Goal: Task Accomplishment & Management: Complete application form

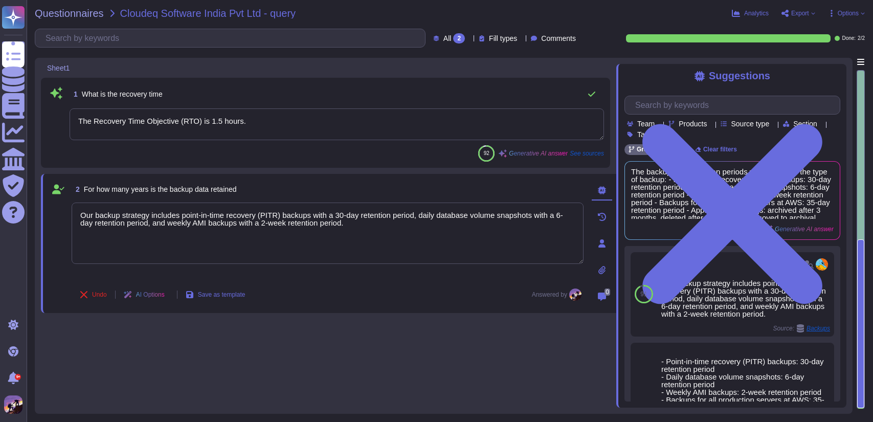
type textarea "The Recovery Time Objective (RTO) is 1.5 hours."
type textarea "Our backup strategy includes point-in-time recovery (PITR) backups with a 30-da…"
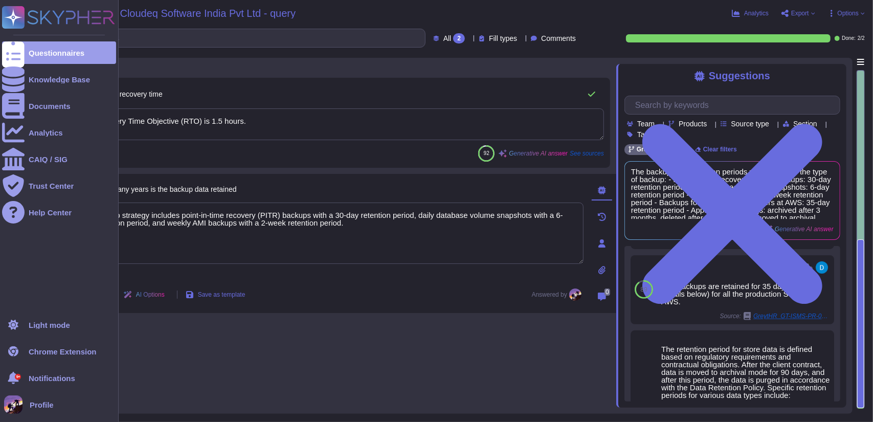
click at [22, 13] on rect at bounding box center [13, 17] width 22 height 22
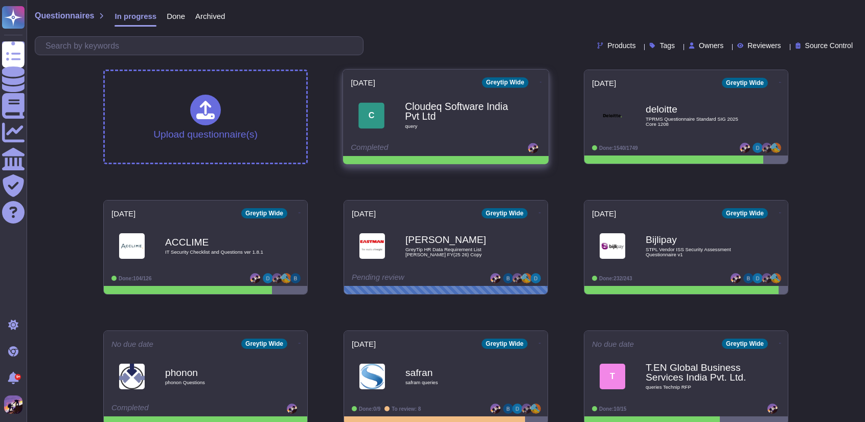
click at [540, 82] on icon at bounding box center [541, 82] width 2 height 1
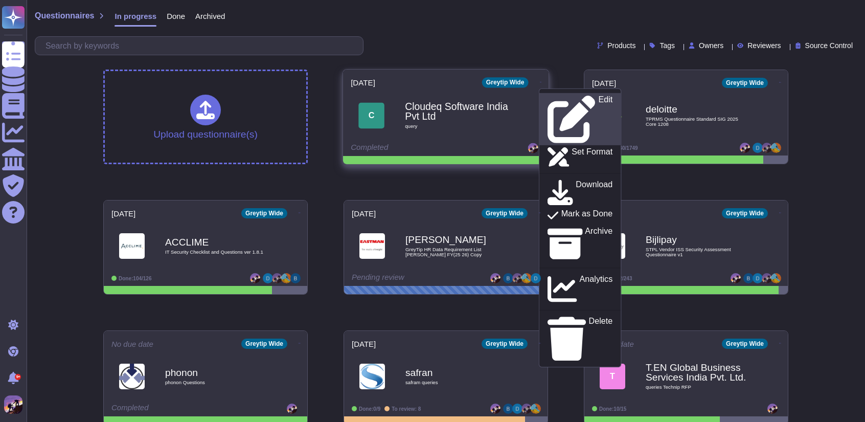
click at [548, 100] on icon at bounding box center [572, 120] width 48 height 48
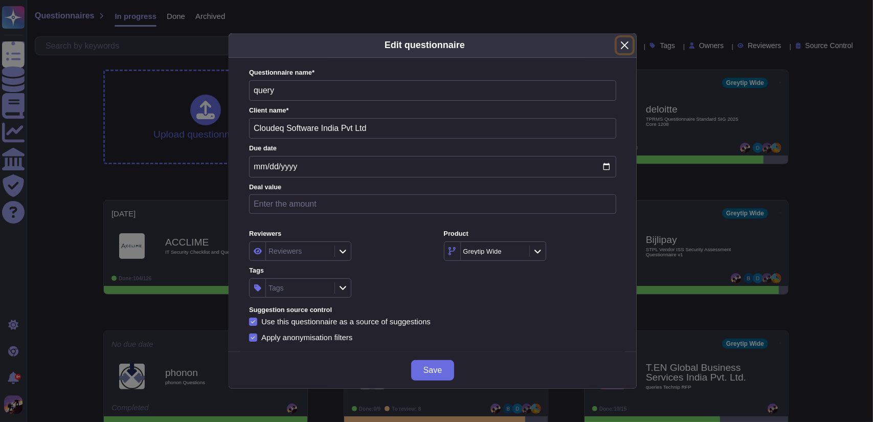
click at [627, 40] on button "Close" at bounding box center [625, 45] width 16 height 16
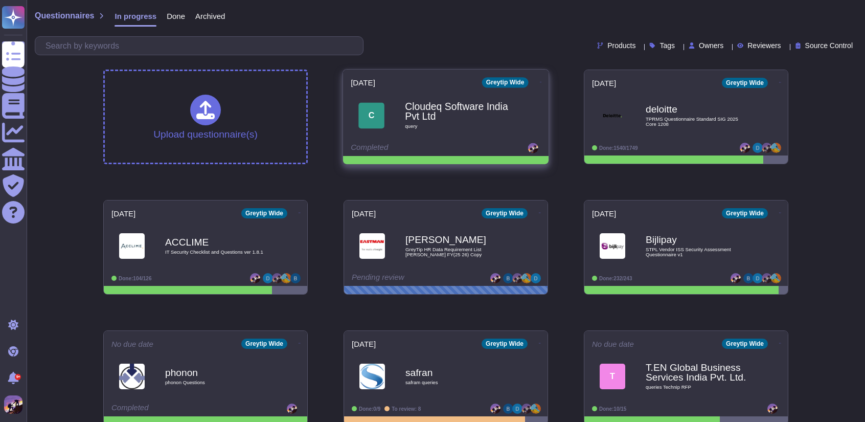
click at [539, 76] on span at bounding box center [541, 81] width 4 height 11
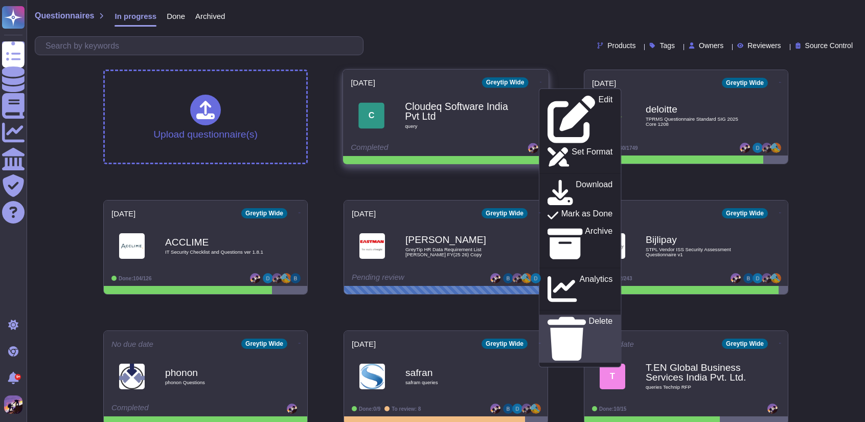
click at [549, 314] on link "Delete" at bounding box center [580, 338] width 82 height 48
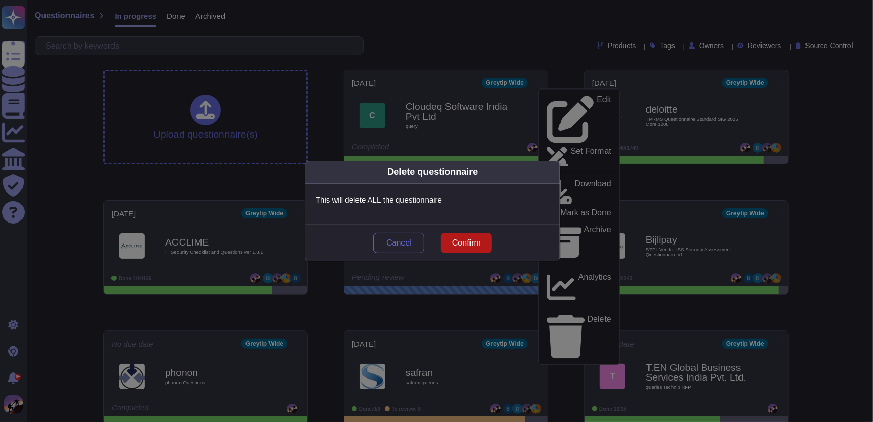
click at [466, 236] on button "Confirm" at bounding box center [466, 243] width 51 height 20
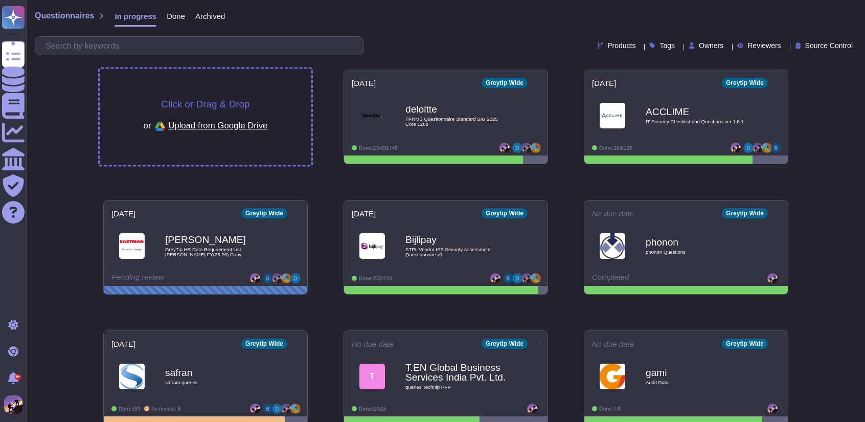
click at [252, 98] on div "Click or Drag & Drop or Upload from Google Drive" at bounding box center [206, 117] width 212 height 96
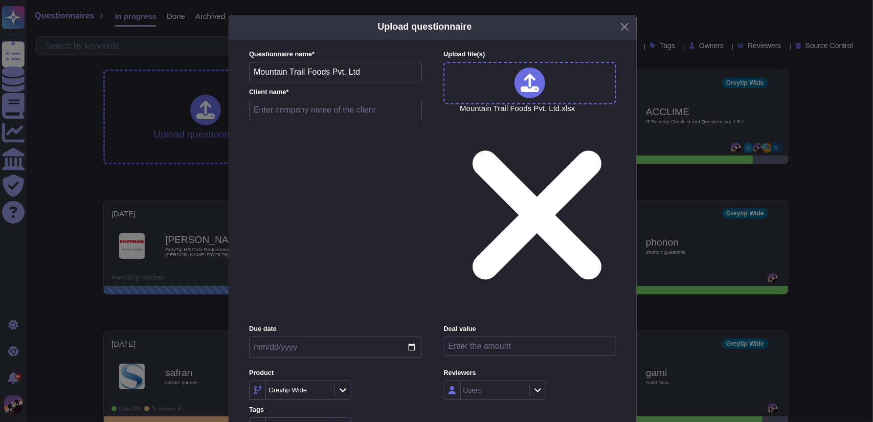
click at [279, 120] on input "text" at bounding box center [335, 110] width 173 height 20
drag, startPoint x: 372, startPoint y: 113, endPoint x: 255, endPoint y: 112, distance: 117.6
click at [255, 82] on input "Mountain Trail Foods Pvt. Ltd" at bounding box center [335, 72] width 173 height 20
click at [288, 120] on input "mount" at bounding box center [335, 110] width 173 height 20
type input "m"
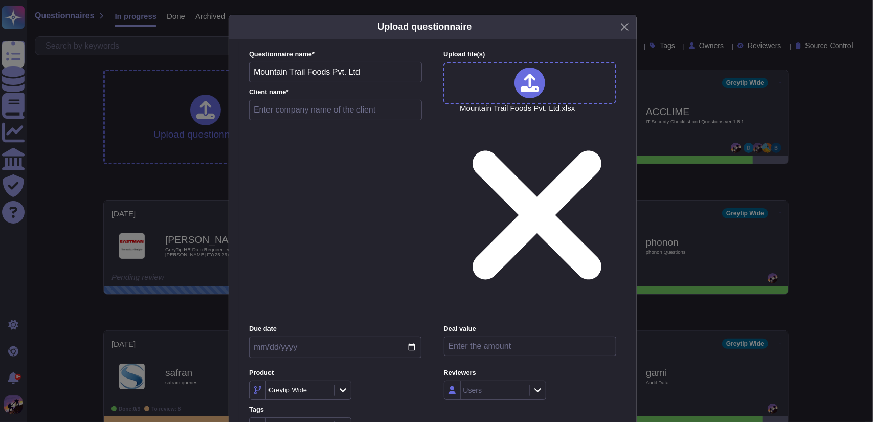
paste input "Mountain Trail Foods Pvt. Ltd"
type input "Mountain Trail Foods Pvt. Ltd"
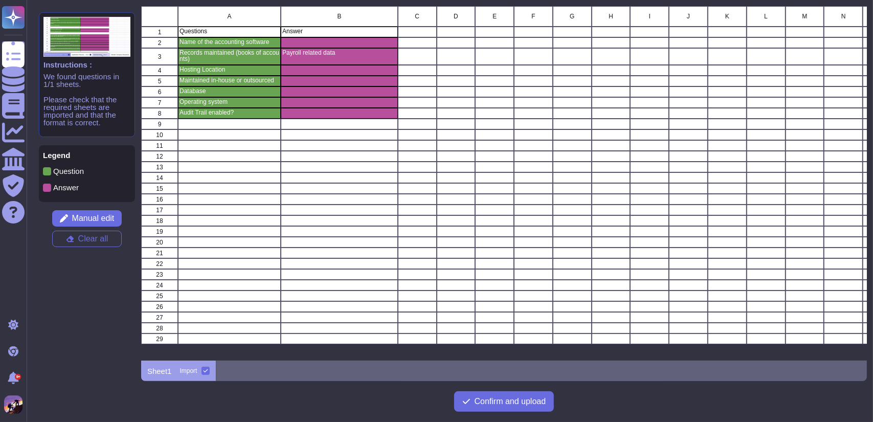
scroll to position [347, 718]
click at [511, 410] on button "Confirm and upload" at bounding box center [504, 401] width 100 height 20
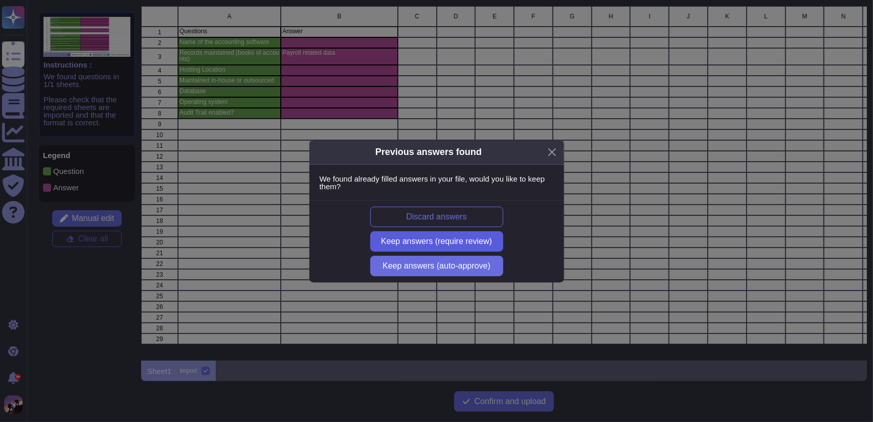
click at [441, 242] on span "Keep answers (require review)" at bounding box center [436, 241] width 111 height 8
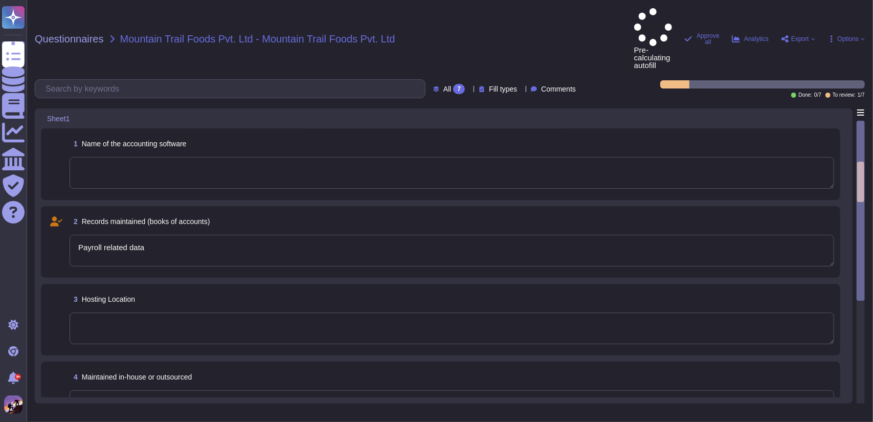
type textarea "Payroll related data"
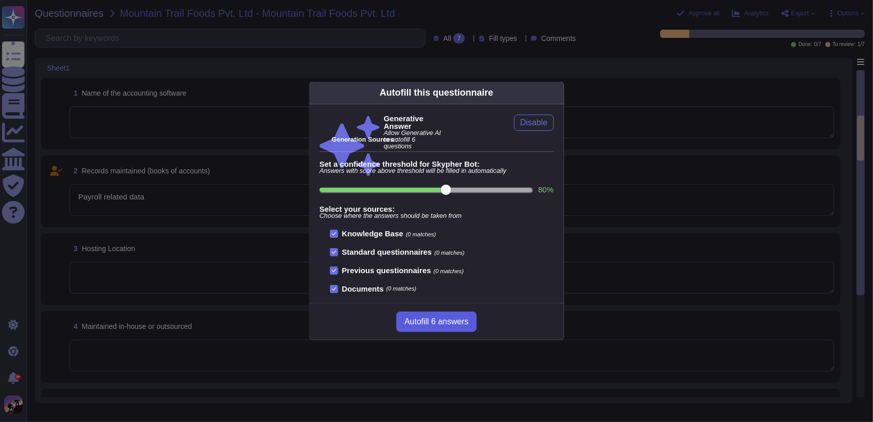
click at [426, 318] on span "Autofill 6 answers" at bounding box center [436, 322] width 64 height 8
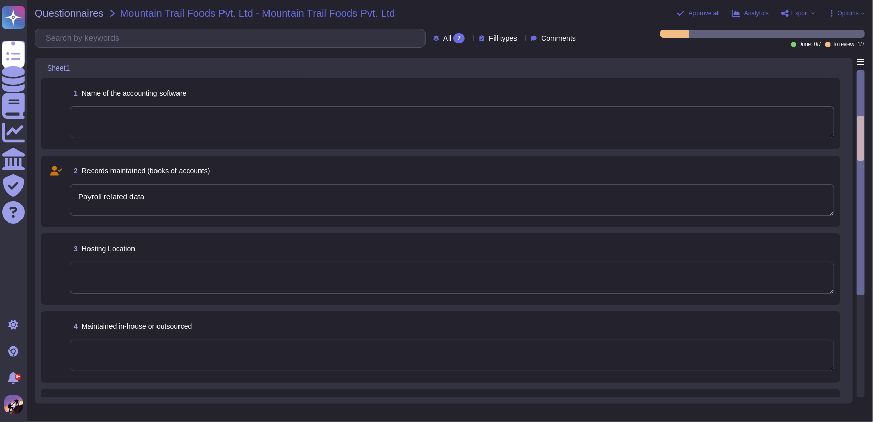
type textarea "The hosting locations are in [GEOGRAPHIC_DATA], specifically in [GEOGRAPHIC_DAT…"
type textarea "GreytHR utilizes both in-house development and outsourced software development.…"
type textarea "- Database Type: PostgreSQL - Database Version: PostgreSQL version 15 - Databas…"
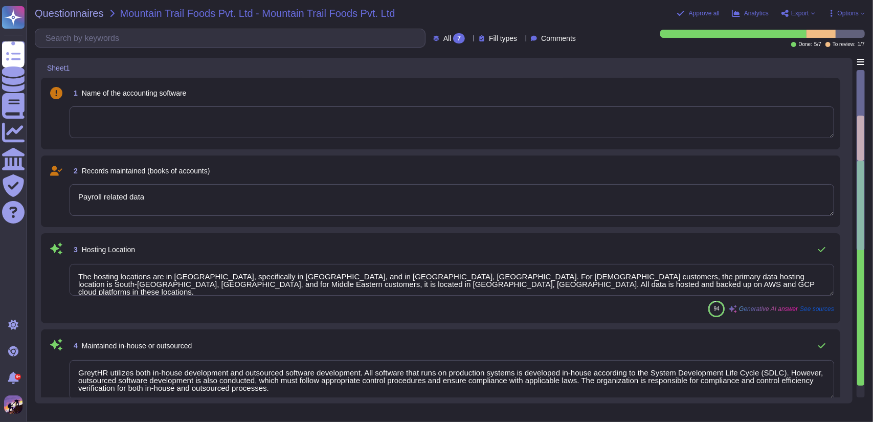
click at [232, 133] on textarea at bounding box center [452, 122] width 764 height 32
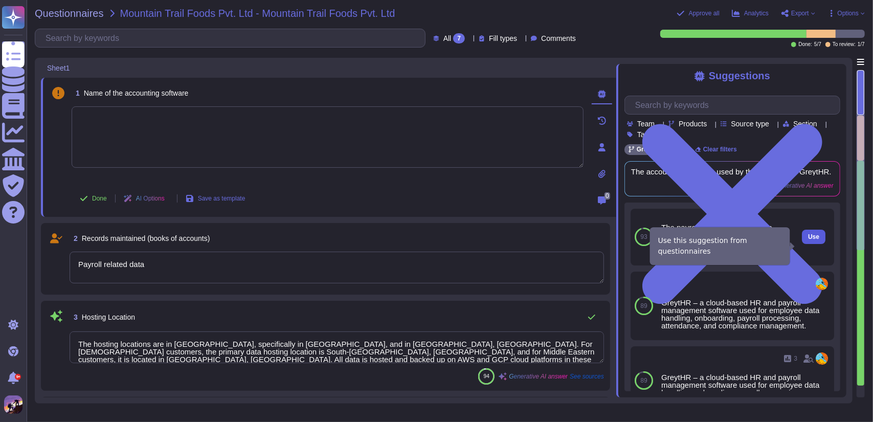
click at [802, 244] on button "Use" at bounding box center [814, 237] width 24 height 14
type textarea "The payroll software used by the company for books of accounts is GreytHR."
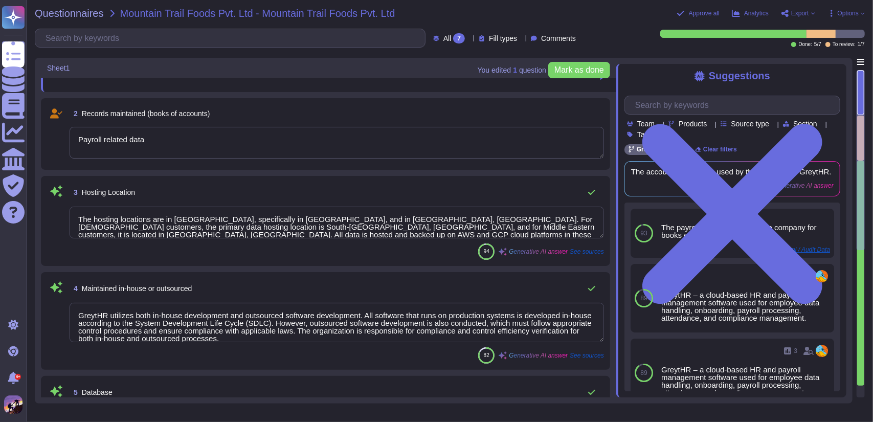
scroll to position [137, 0]
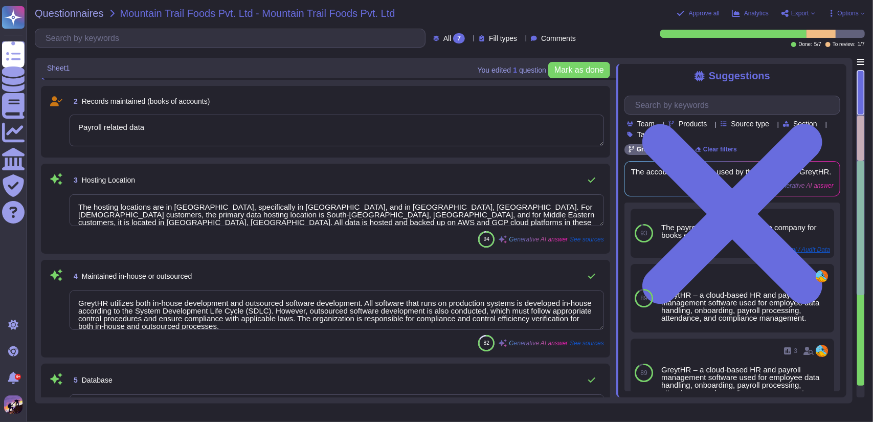
type textarea "The operating system is a Linux-based Hardened Custom Ubuntu AMI, which has bee…"
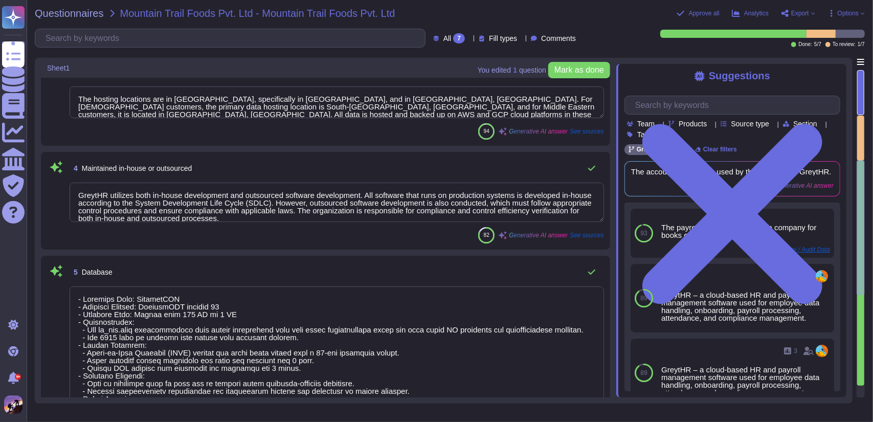
type textarea "Yes, the audit trail feature is always enabled and never disabled, ensuring con…"
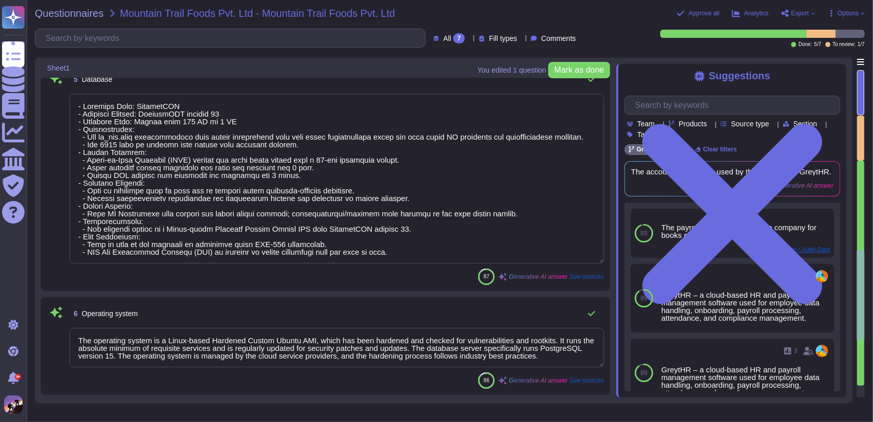
scroll to position [1, 0]
click at [554, 351] on textarea "The operating system is a Linux-based Hardened Custom Ubuntu AMI, which has bee…" at bounding box center [337, 347] width 534 height 39
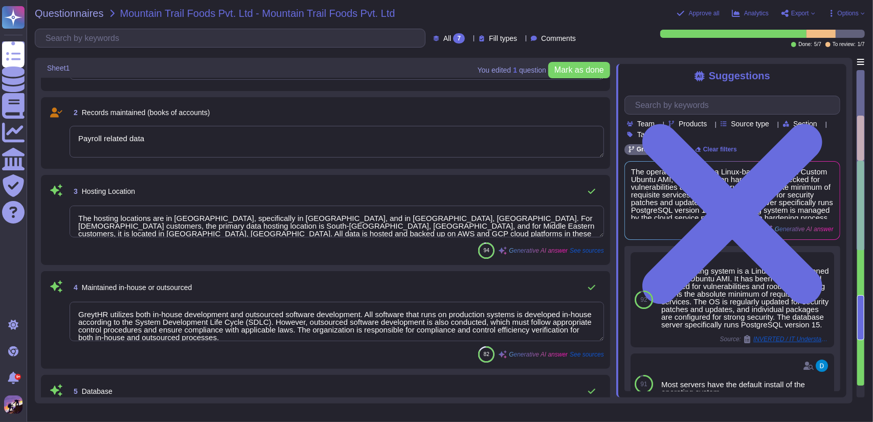
scroll to position [0, 0]
type textarea "The payroll software used by the company for books of accounts is GreytHR."
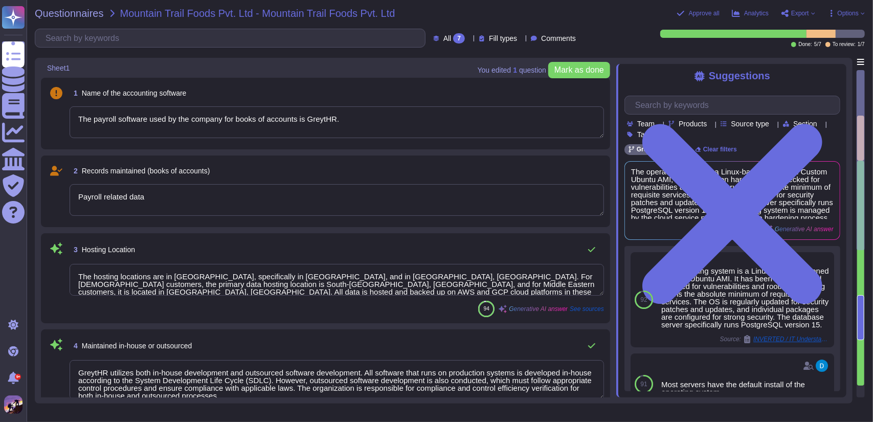
drag, startPoint x: 80, startPoint y: 118, endPoint x: 344, endPoint y: 123, distance: 264.4
click at [344, 123] on textarea "The payroll software used by the company for books of accounts is GreytHR." at bounding box center [337, 122] width 534 height 32
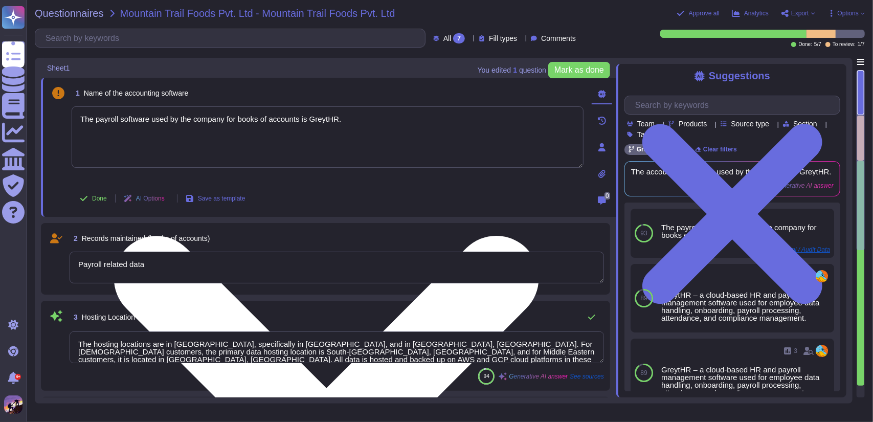
click at [344, 123] on textarea "The payroll software used by the company for books of accounts is GreytHR." at bounding box center [328, 136] width 512 height 61
drag, startPoint x: 81, startPoint y: 117, endPoint x: 360, endPoint y: 119, distance: 279.7
click at [360, 119] on textarea "The payroll software used by the company for books of accounts is GreytHR." at bounding box center [328, 136] width 512 height 61
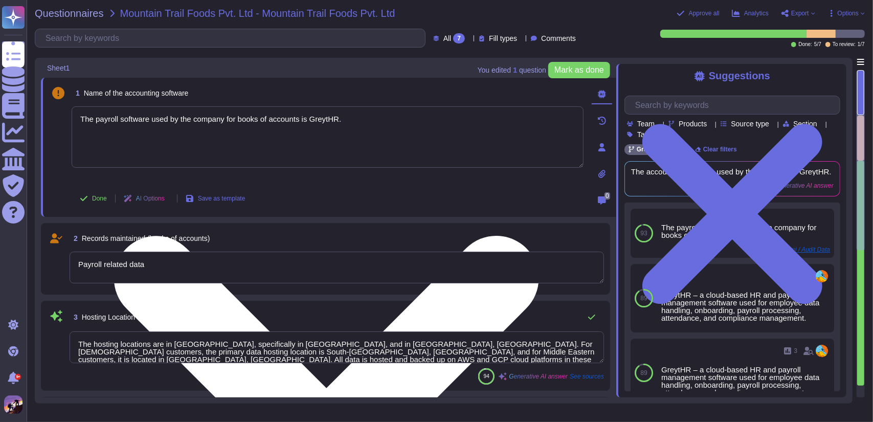
drag, startPoint x: 309, startPoint y: 119, endPoint x: 336, endPoint y: 119, distance: 27.1
click at [336, 119] on textarea "The payroll software used by the company for books of accounts is GreytHR." at bounding box center [328, 136] width 512 height 61
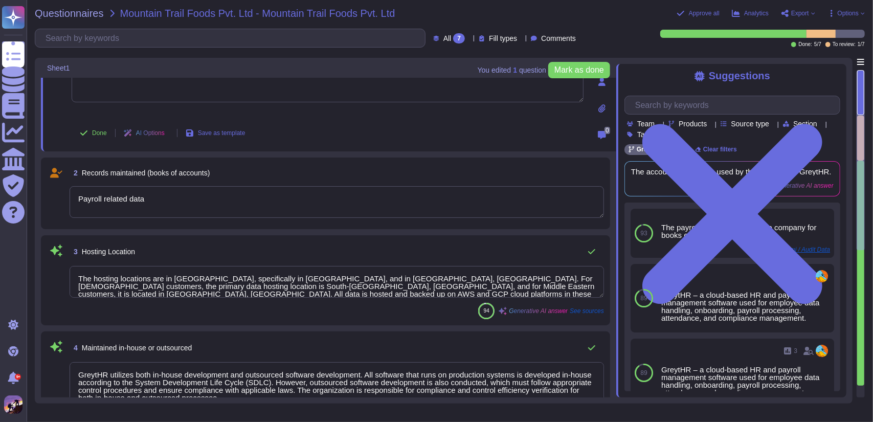
scroll to position [67, 0]
click at [491, 284] on textarea "The hosting locations are in [GEOGRAPHIC_DATA], specifically in [GEOGRAPHIC_DAT…" at bounding box center [337, 280] width 534 height 32
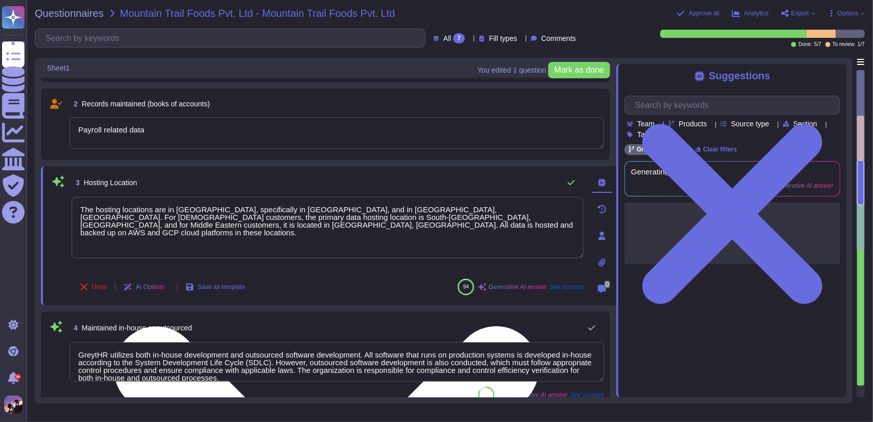
click at [505, 218] on textarea "The hosting locations are in [GEOGRAPHIC_DATA], specifically in [GEOGRAPHIC_DAT…" at bounding box center [328, 227] width 512 height 61
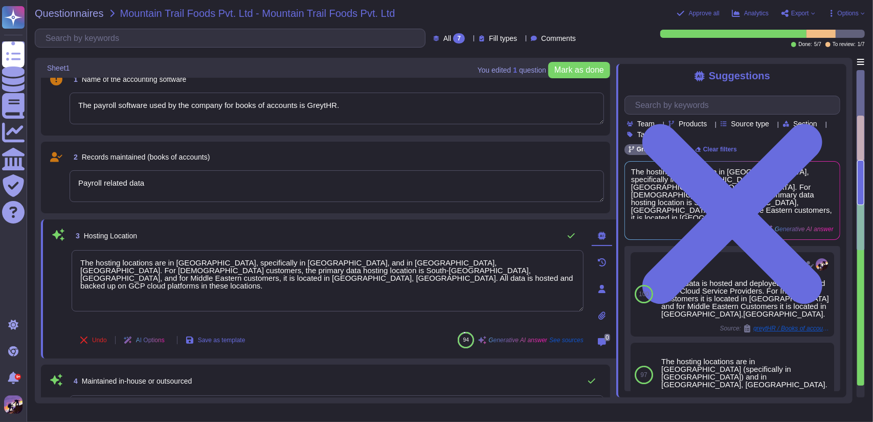
scroll to position [0, 0]
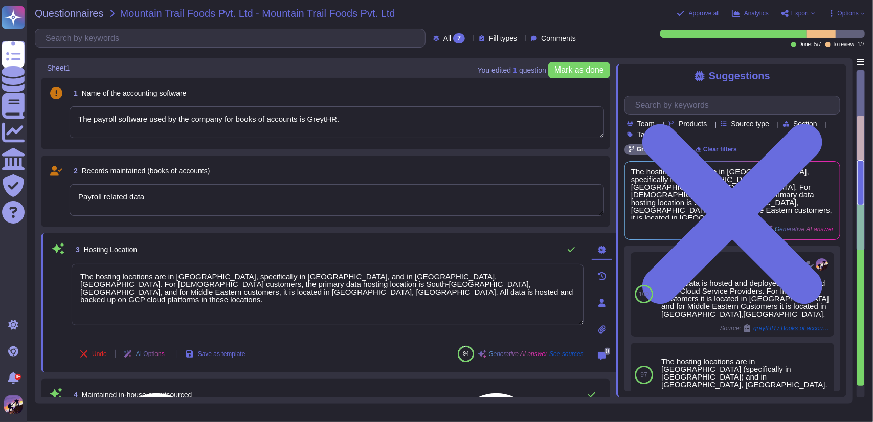
click at [83, 274] on textarea "The hosting locations are in [GEOGRAPHIC_DATA], specifically in [GEOGRAPHIC_DAT…" at bounding box center [328, 294] width 512 height 61
drag, startPoint x: 80, startPoint y: 274, endPoint x: 134, endPoint y: 293, distance: 57.6
click at [134, 293] on textarea "The hosting locations are in [GEOGRAPHIC_DATA], specifically in [GEOGRAPHIC_DAT…" at bounding box center [328, 294] width 512 height 61
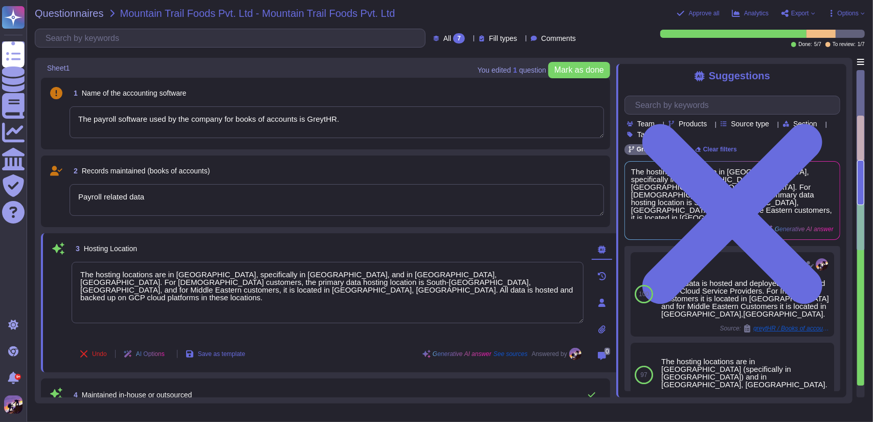
type textarea "The hosting locations are in [GEOGRAPHIC_DATA], specifically in [GEOGRAPHIC_DAT…"
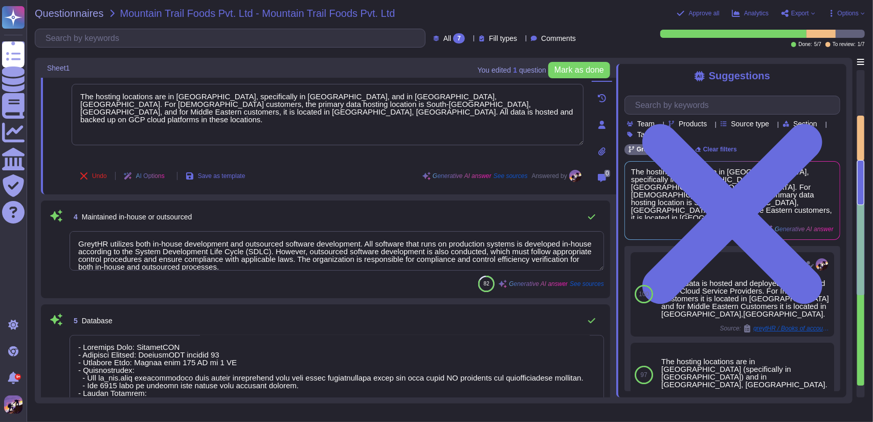
type textarea "The operating system is a Linux-based Hardened Custom Ubuntu AMI, which has bee…"
type textarea "Yes, the audit trail feature is always enabled and never disabled, ensuring con…"
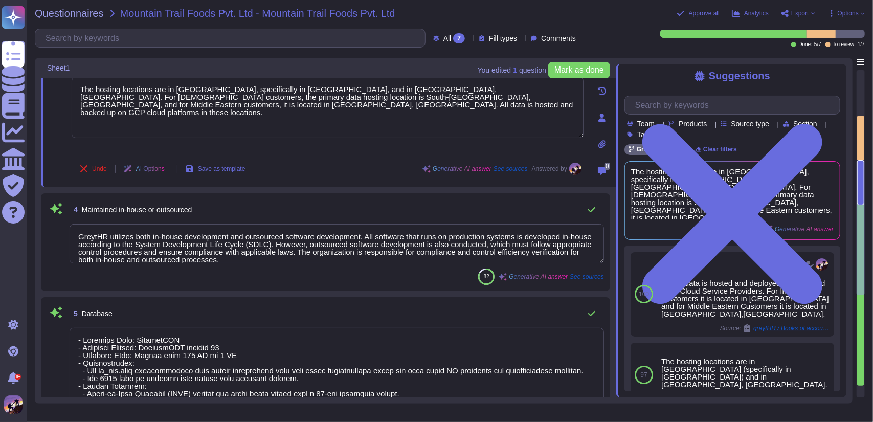
scroll to position [8, 0]
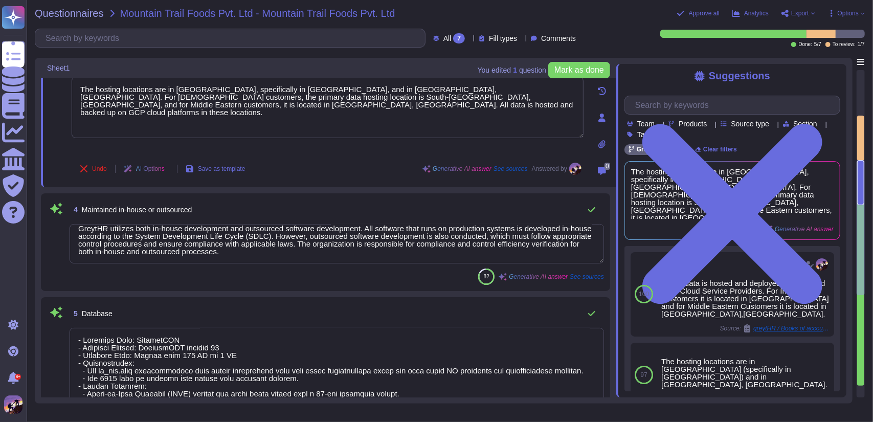
drag, startPoint x: 76, startPoint y: 234, endPoint x: 307, endPoint y: 260, distance: 232.6
click at [307, 260] on textarea "GreytHR utilizes both in-house development and outsourced software development.…" at bounding box center [337, 243] width 534 height 39
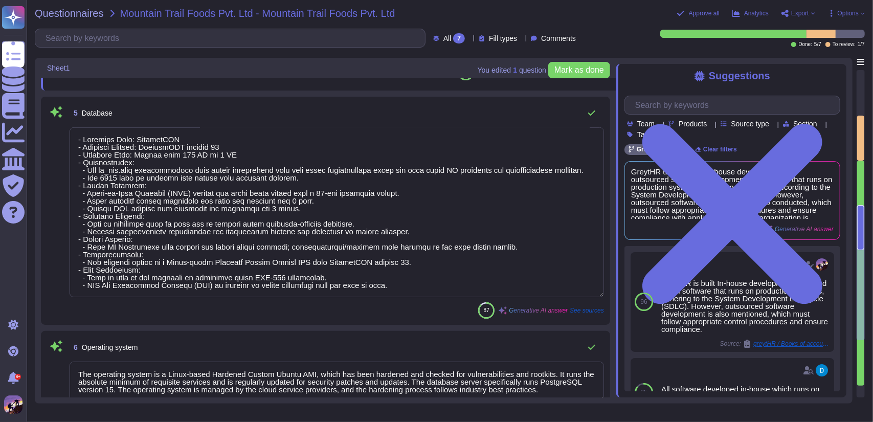
type textarea "Yes, the audit trail feature is always enabled and never disabled, ensuring con…"
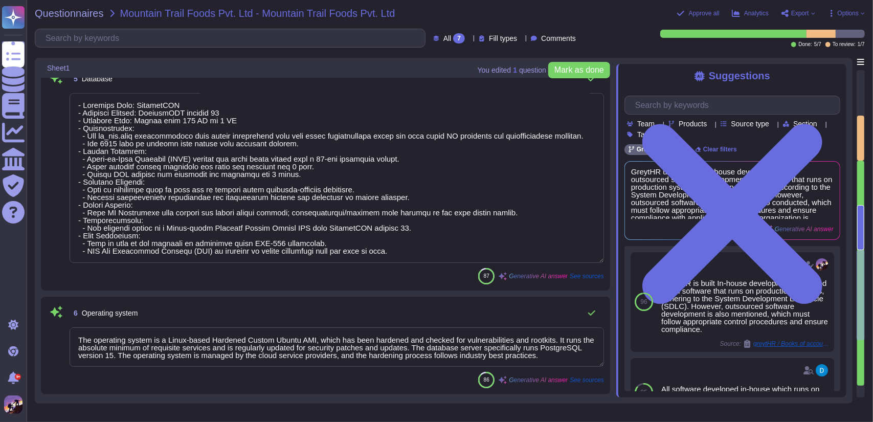
scroll to position [425, 0]
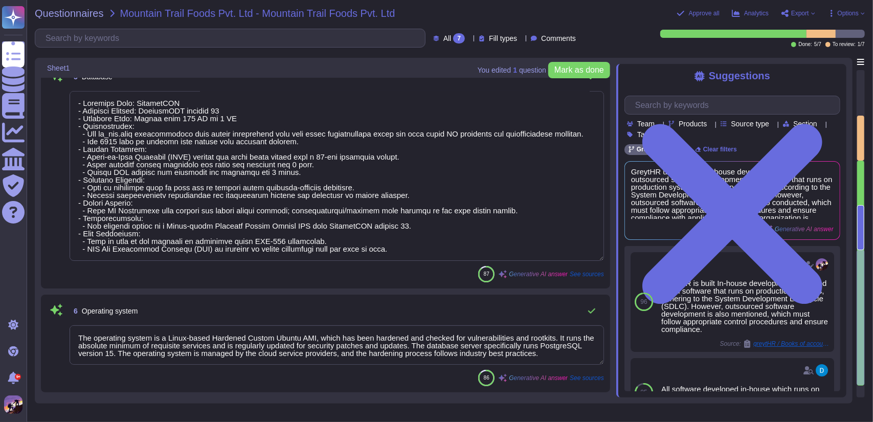
drag, startPoint x: 80, startPoint y: 99, endPoint x: 403, endPoint y: 252, distance: 357.3
click at [403, 252] on textarea at bounding box center [337, 176] width 534 height 170
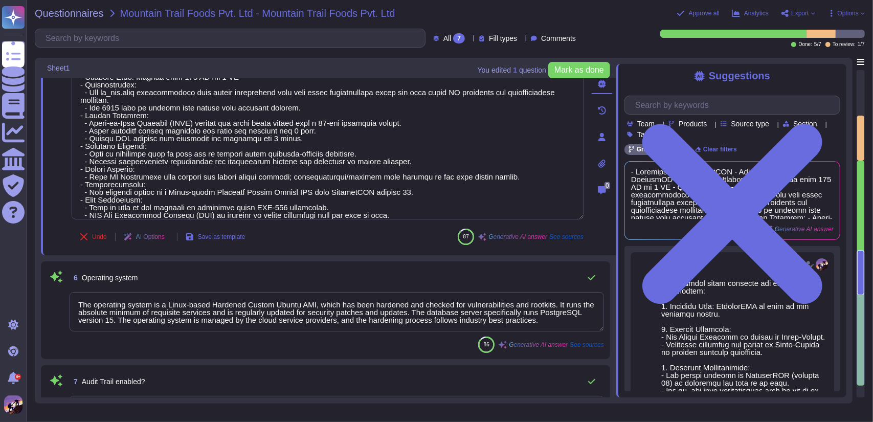
scroll to position [328, 0]
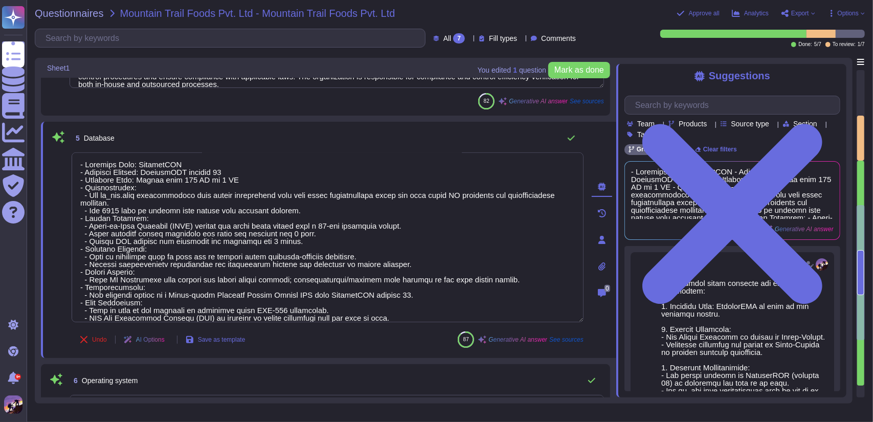
type textarea "Payroll related data"
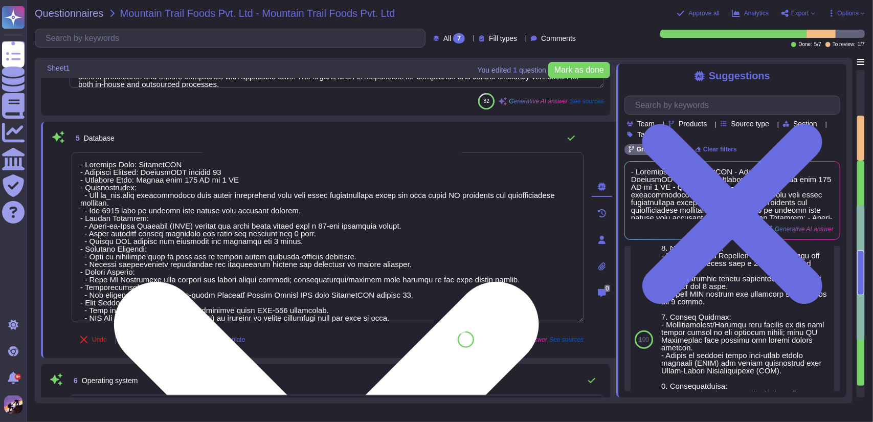
scroll to position [196, 0]
type textarea "-"
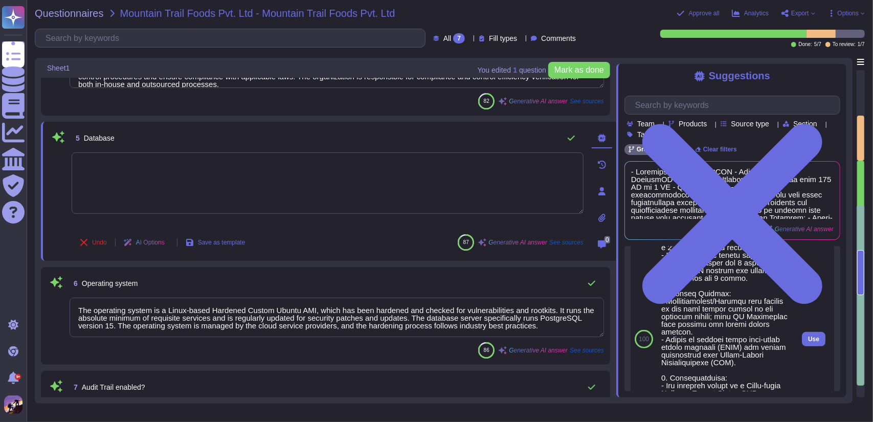
scroll to position [251, 0]
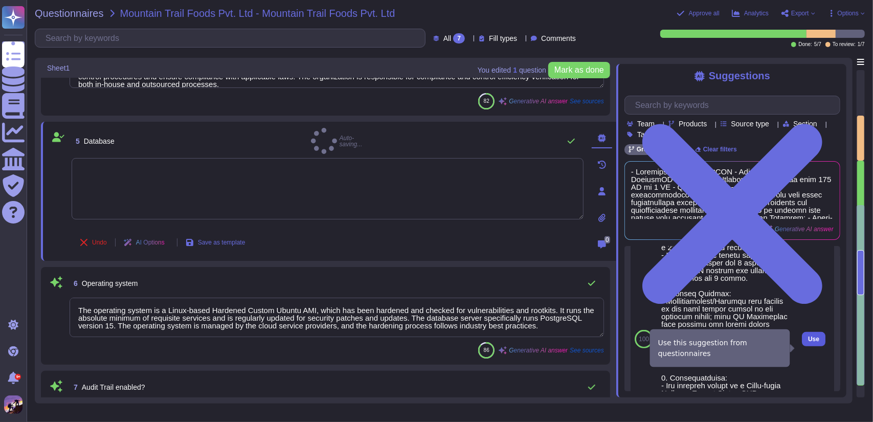
click at [804, 342] on button "Use" at bounding box center [814, 339] width 24 height 14
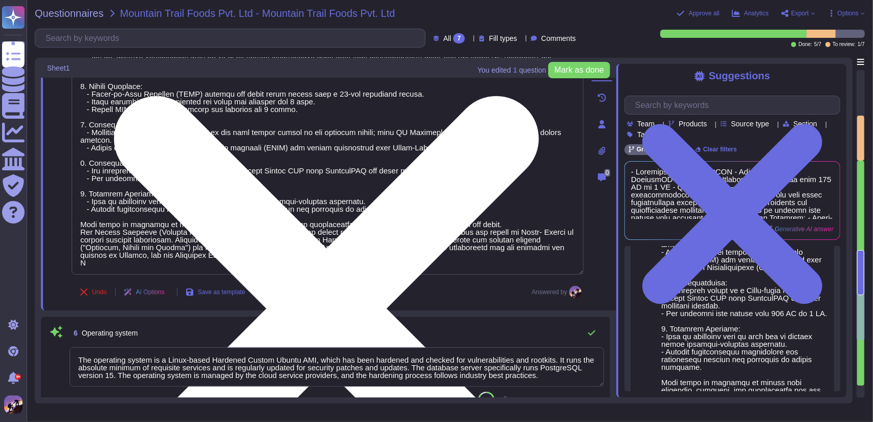
scroll to position [0, 0]
click at [425, 234] on textarea at bounding box center [328, 121] width 512 height 308
type textarea "The database setup includes the following components: 1. Database Type: Postgre…"
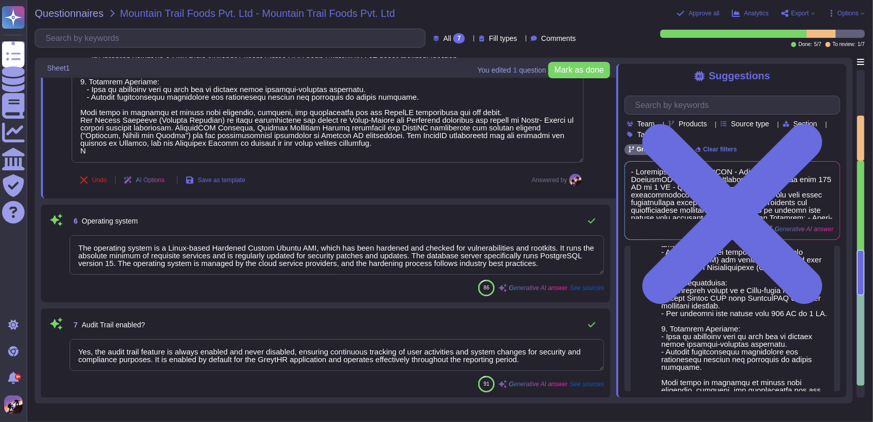
scroll to position [1, 0]
drag, startPoint x: 80, startPoint y: 246, endPoint x: 538, endPoint y: 267, distance: 458.2
click at [538, 267] on textarea "The operating system is a Linux-based Hardened Custom Ubuntu AMI, which has bee…" at bounding box center [337, 254] width 534 height 39
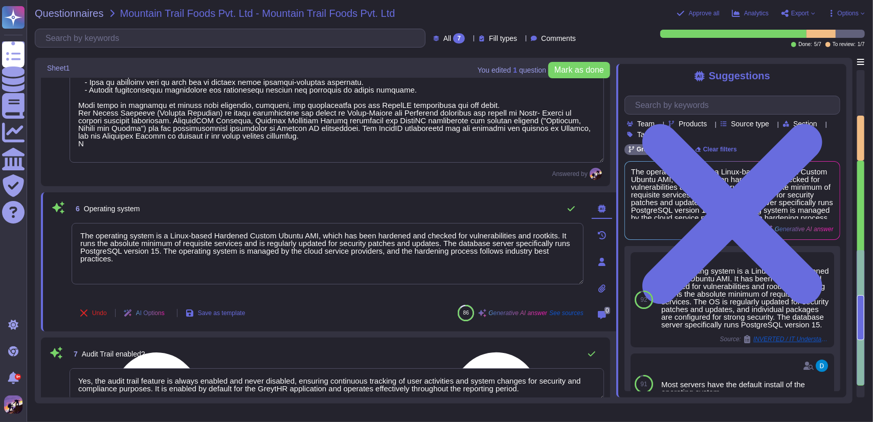
scroll to position [635, 0]
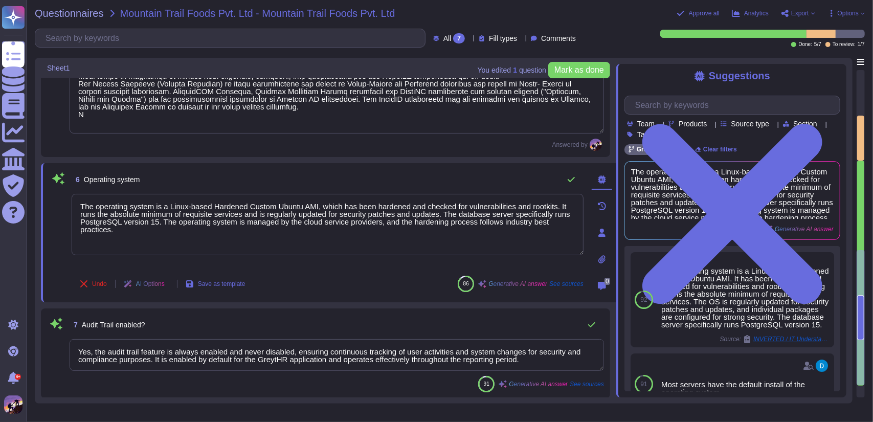
drag, startPoint x: 75, startPoint y: 349, endPoint x: 529, endPoint y: 359, distance: 454.2
click at [529, 359] on textarea "Yes, the audit trail feature is always enabled and never disabled, ensuring con…" at bounding box center [337, 355] width 534 height 32
